Goal: Navigation & Orientation: Find specific page/section

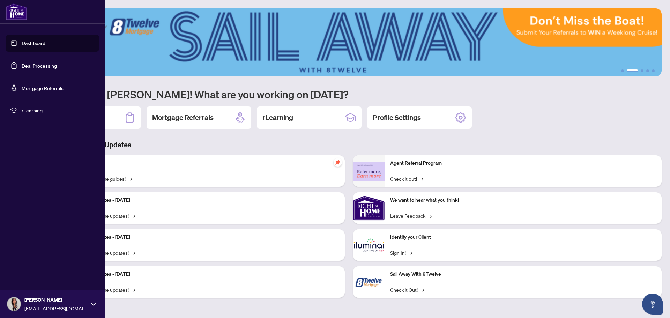
click at [43, 66] on link "Deal Processing" at bounding box center [39, 65] width 35 height 6
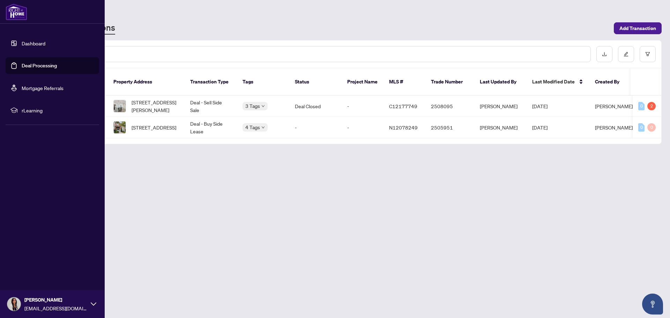
click at [36, 46] on link "Dashboard" at bounding box center [34, 43] width 24 height 6
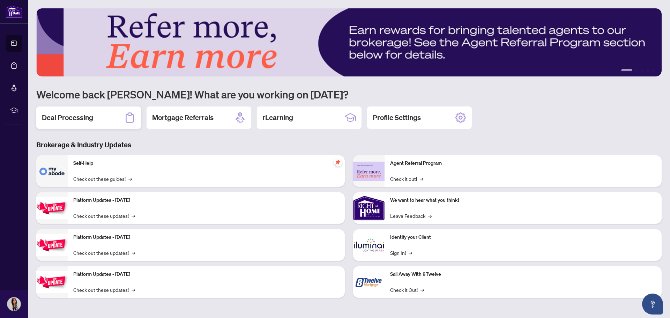
click at [114, 119] on div "Deal Processing" at bounding box center [88, 117] width 105 height 22
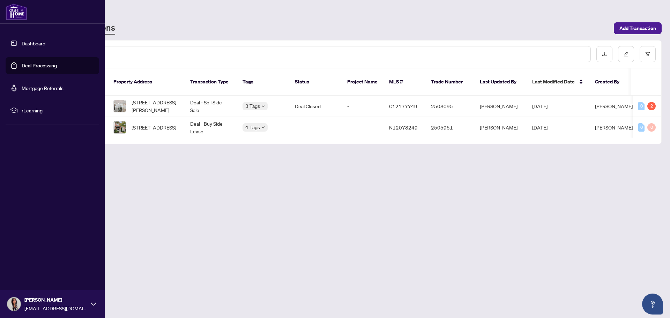
click at [22, 42] on link "Dashboard" at bounding box center [34, 43] width 24 height 6
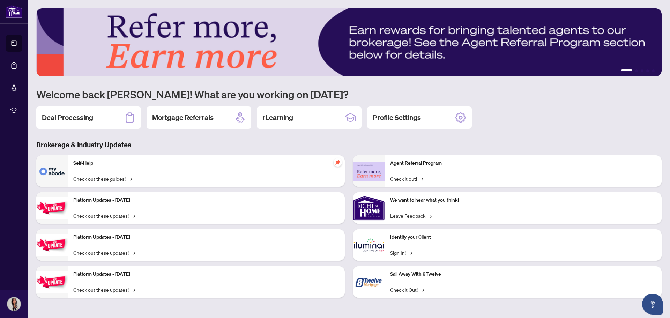
click at [530, 135] on div "1 2 3 4 5 Welcome back [PERSON_NAME]! What are you working on [DATE]? Deal Proc…" at bounding box center [348, 158] width 625 height 300
